Goal: Task Accomplishment & Management: Manage account settings

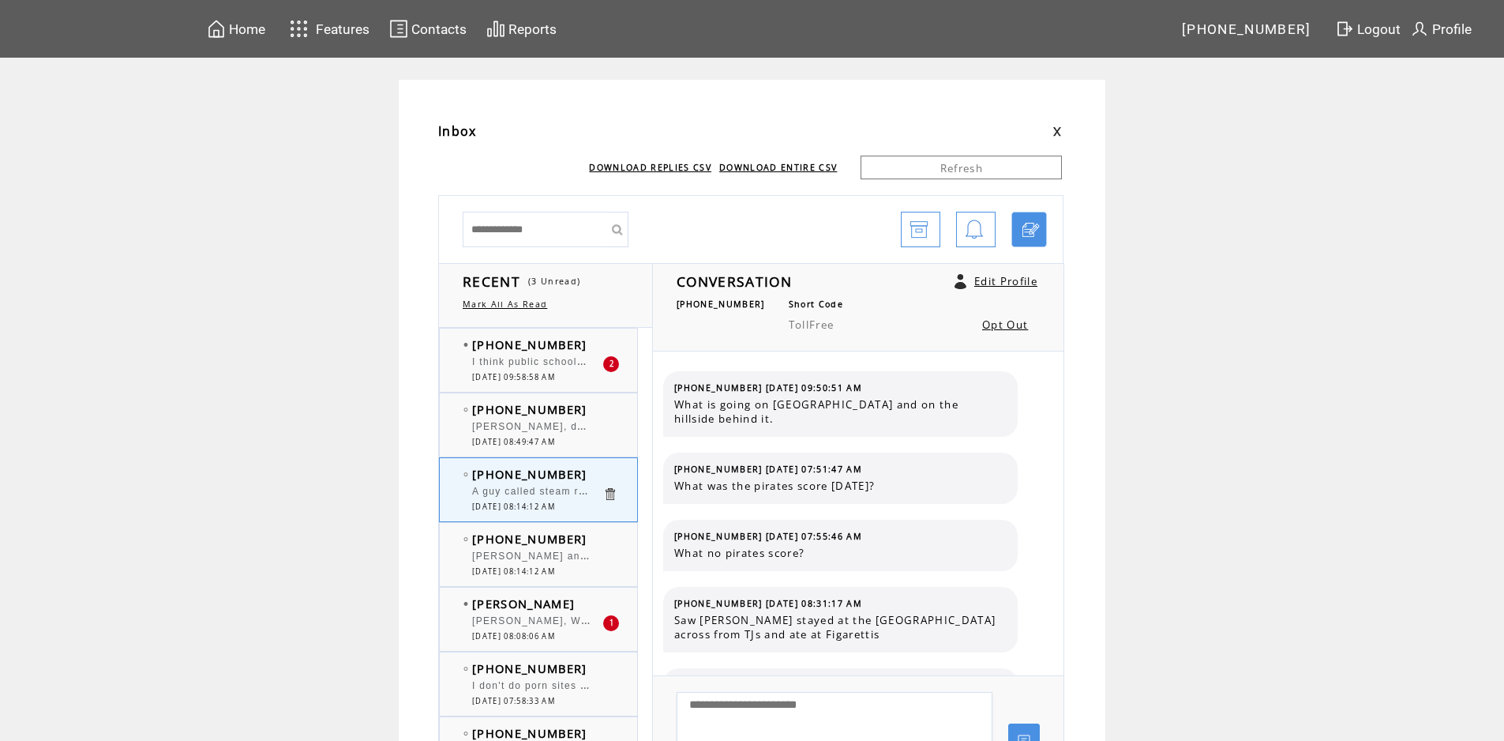
scroll to position [158, 0]
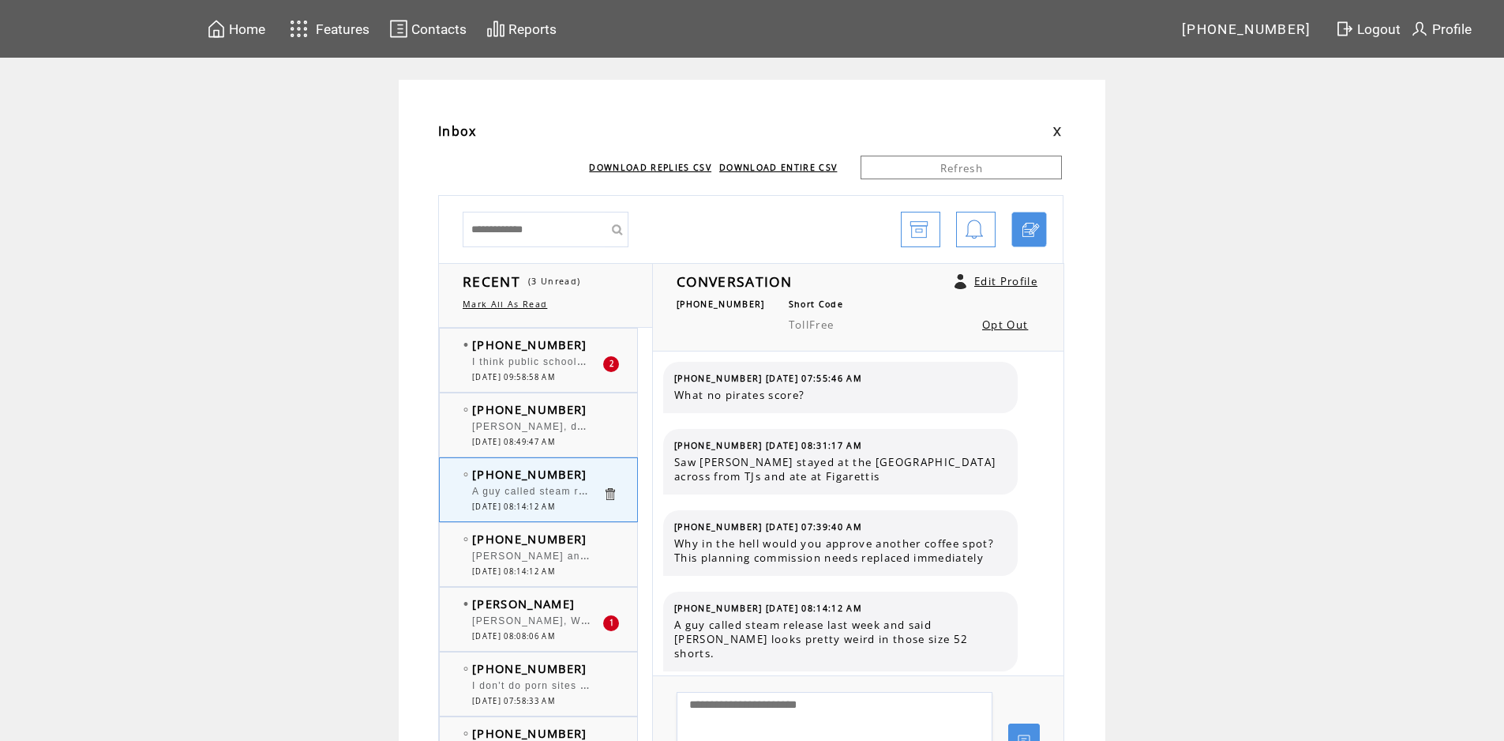
click at [511, 433] on div "[PERSON_NAME], does the Doctor see more and younger [PERSON_NAME][MEDICAL_DATA]?" at bounding box center [537, 429] width 130 height 16
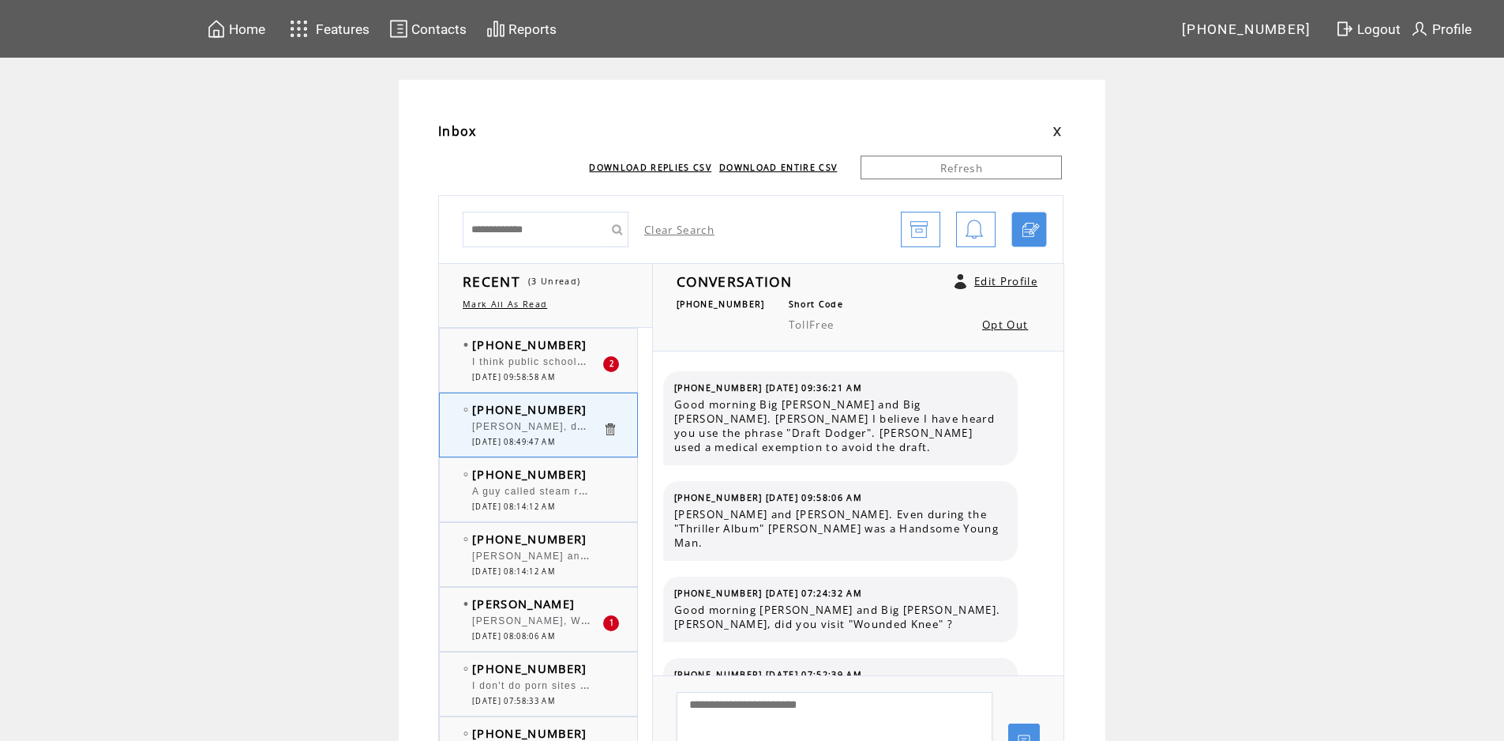
scroll to position [4243, 0]
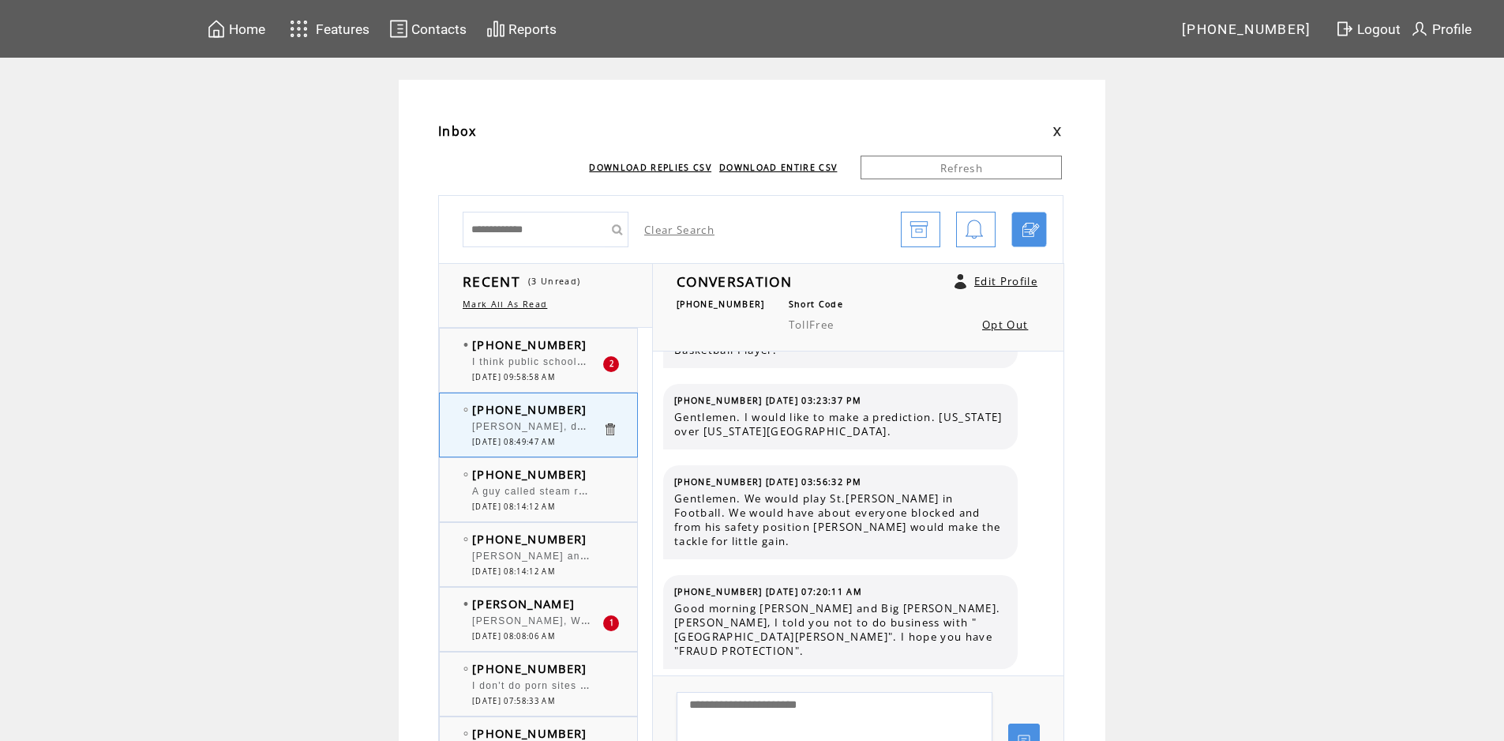
click at [526, 364] on span "I think public schools don't want to offer a choice of learning religion to pro…" at bounding box center [835, 360] width 726 height 16
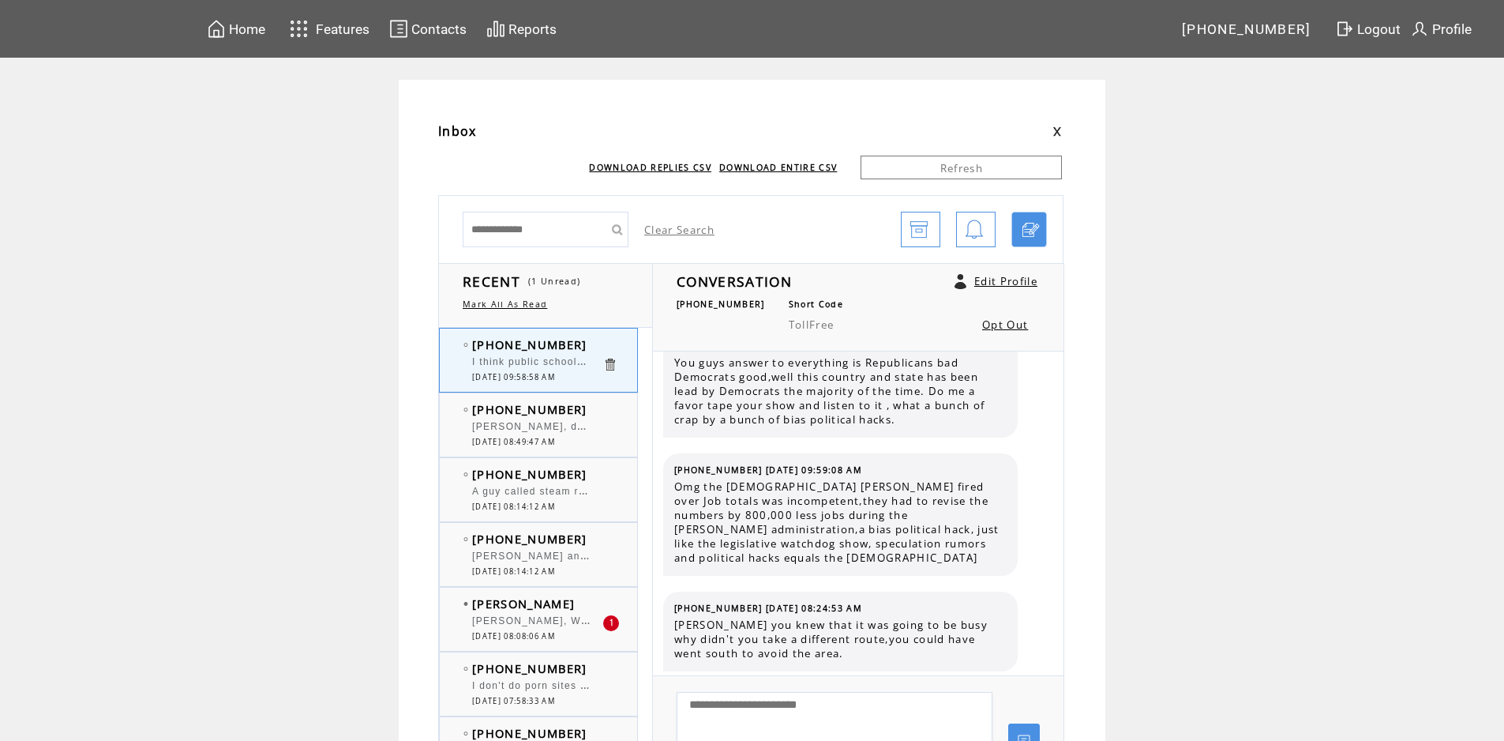
scroll to position [4599, 0]
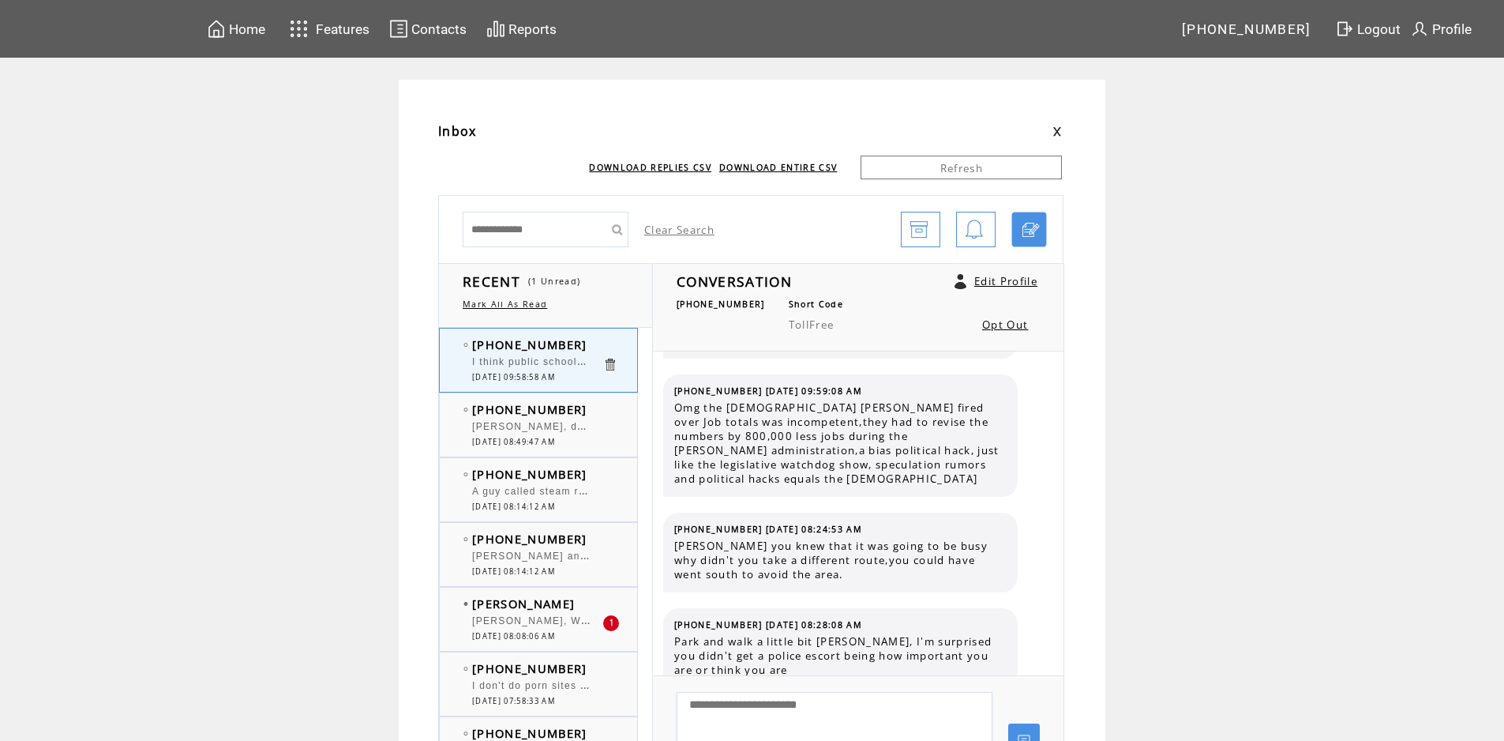
click at [540, 573] on span "[DATE] 08:14:12 AM" at bounding box center [513, 571] width 83 height 10
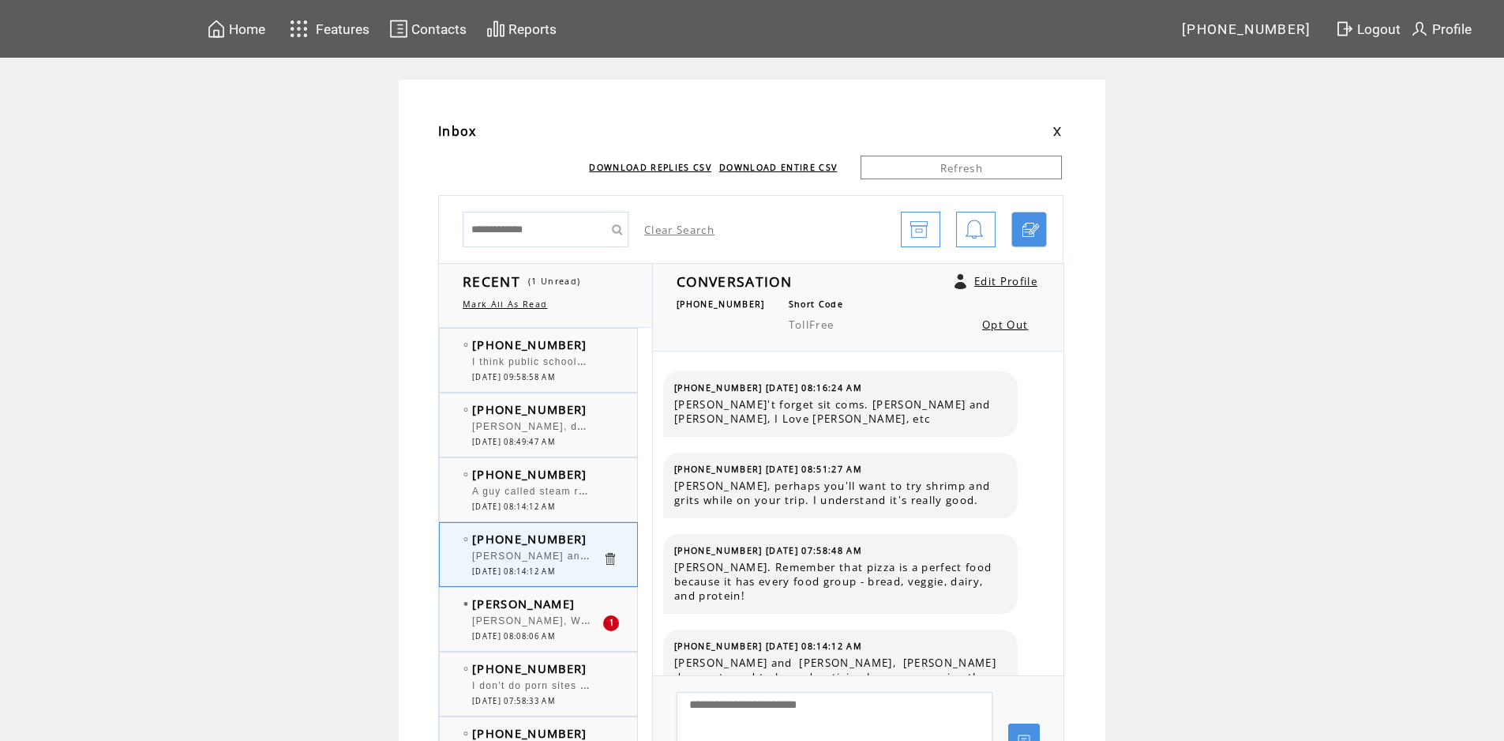
scroll to position [38, 0]
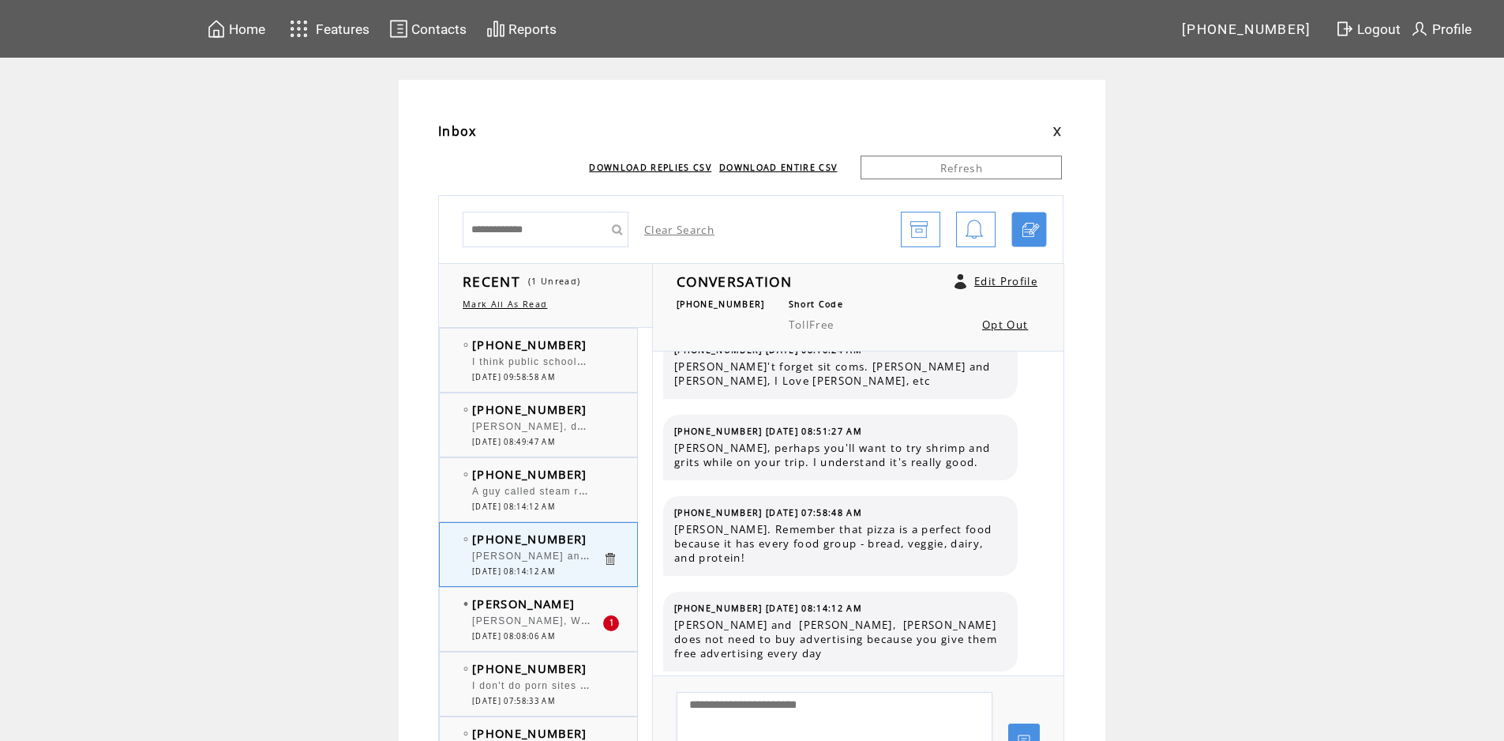
click at [532, 624] on span "[PERSON_NAME], WE CAN PUT [PERSON_NAME] DUMP ON MT. [GEOGRAPHIC_DATA]. THINK AB…" at bounding box center [923, 619] width 902 height 16
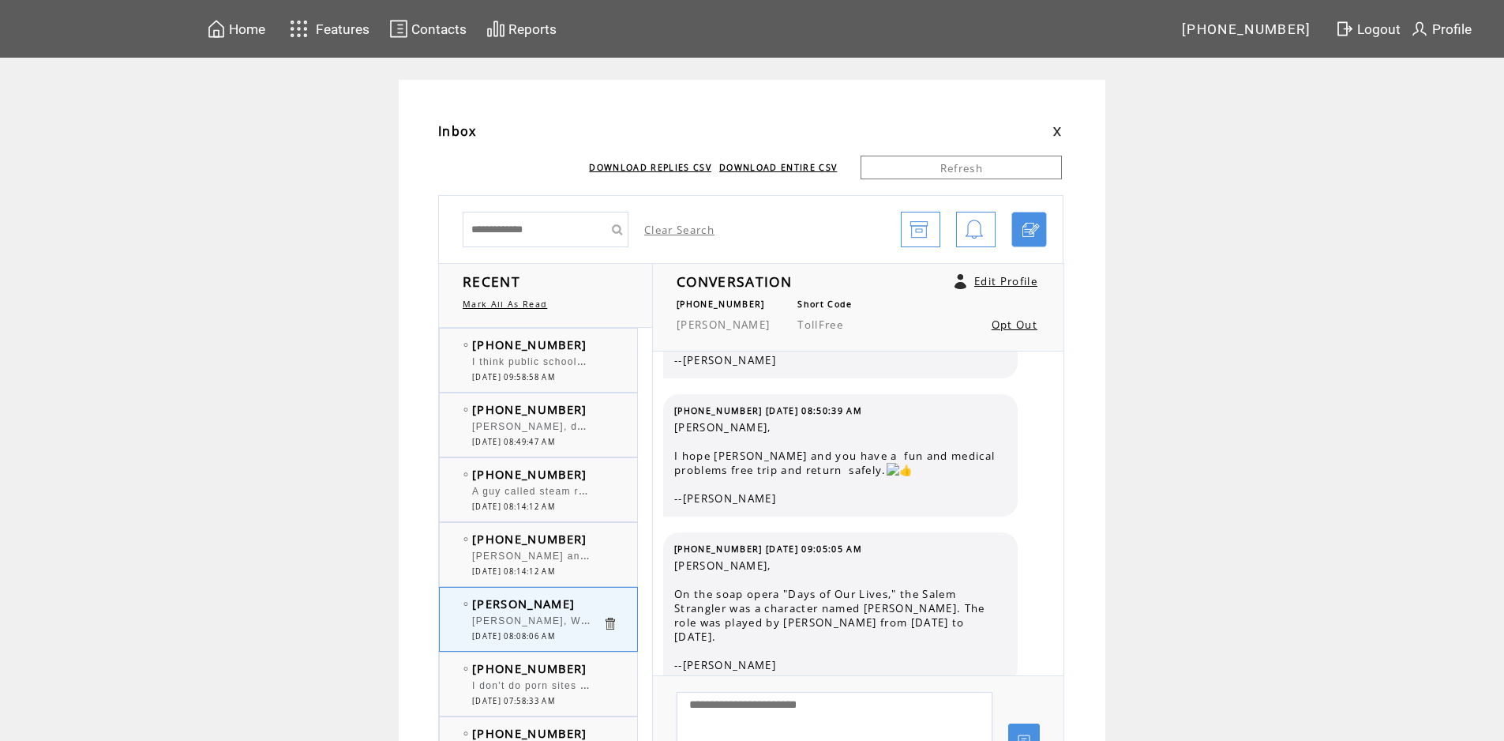
scroll to position [2850, 0]
